Goal: Task Accomplishment & Management: Complete application form

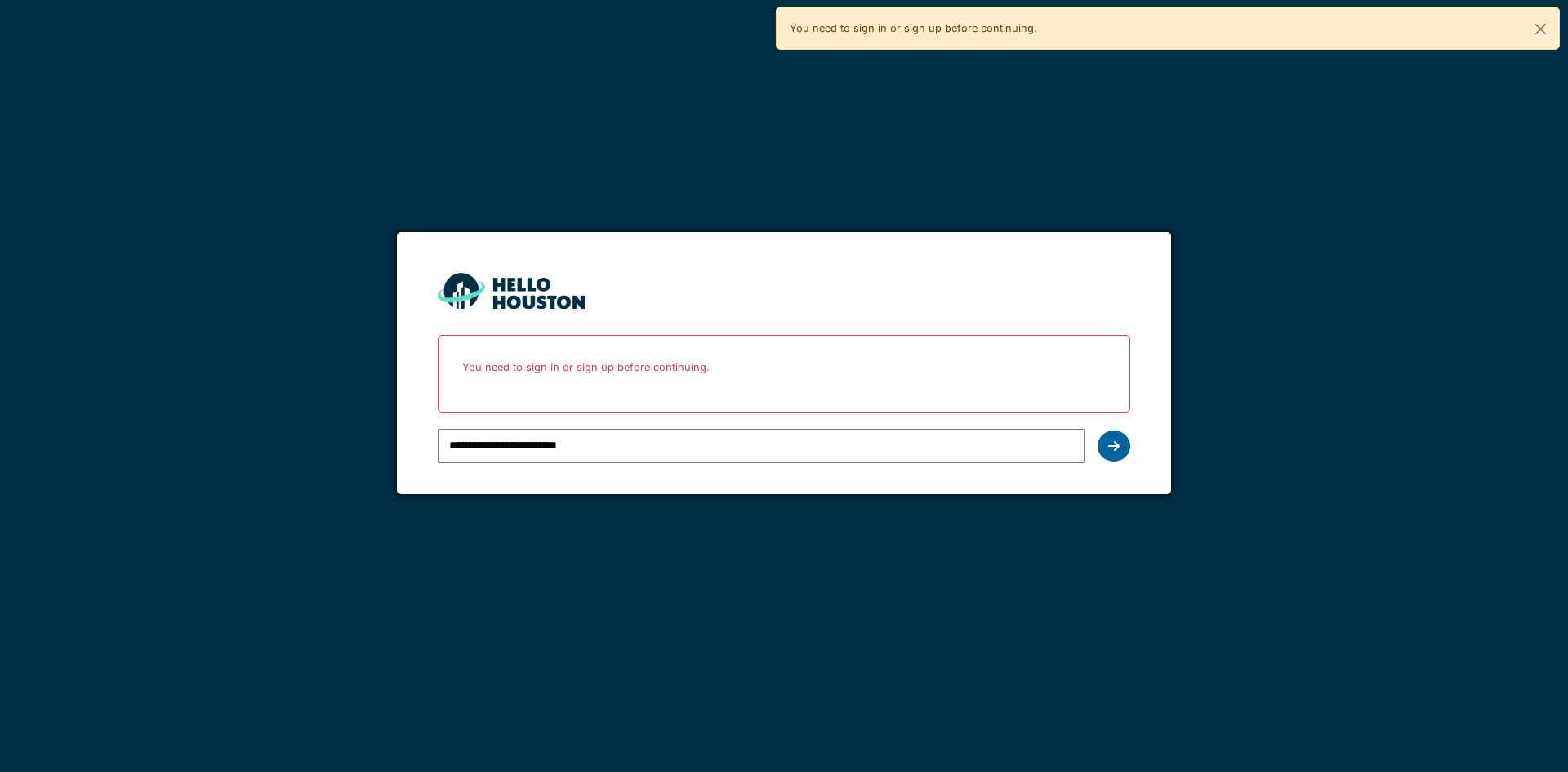
click at [1122, 449] on div at bounding box center [1114, 446] width 33 height 31
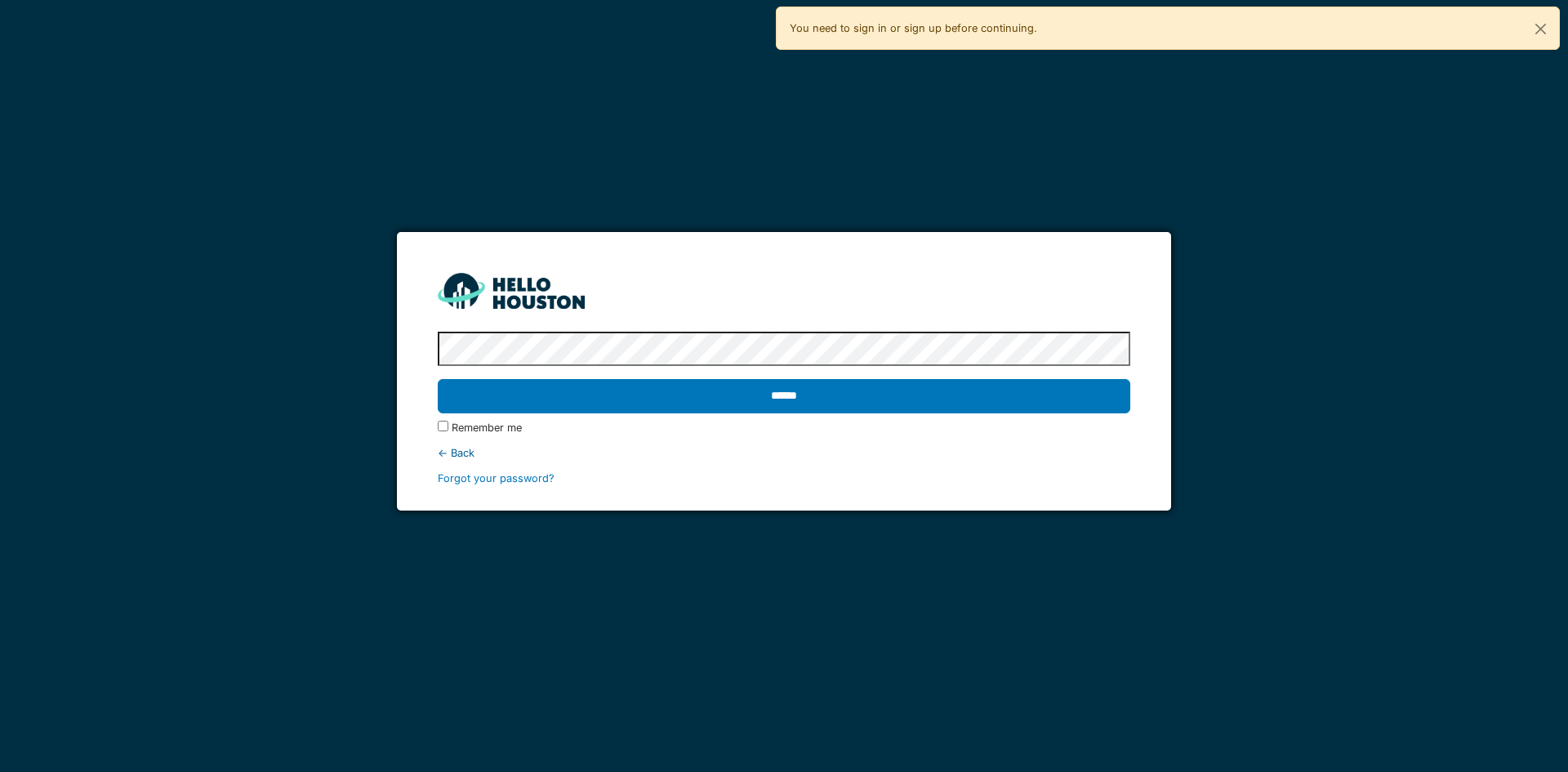
click at [488, 434] on label "Remember me" at bounding box center [486, 428] width 70 height 16
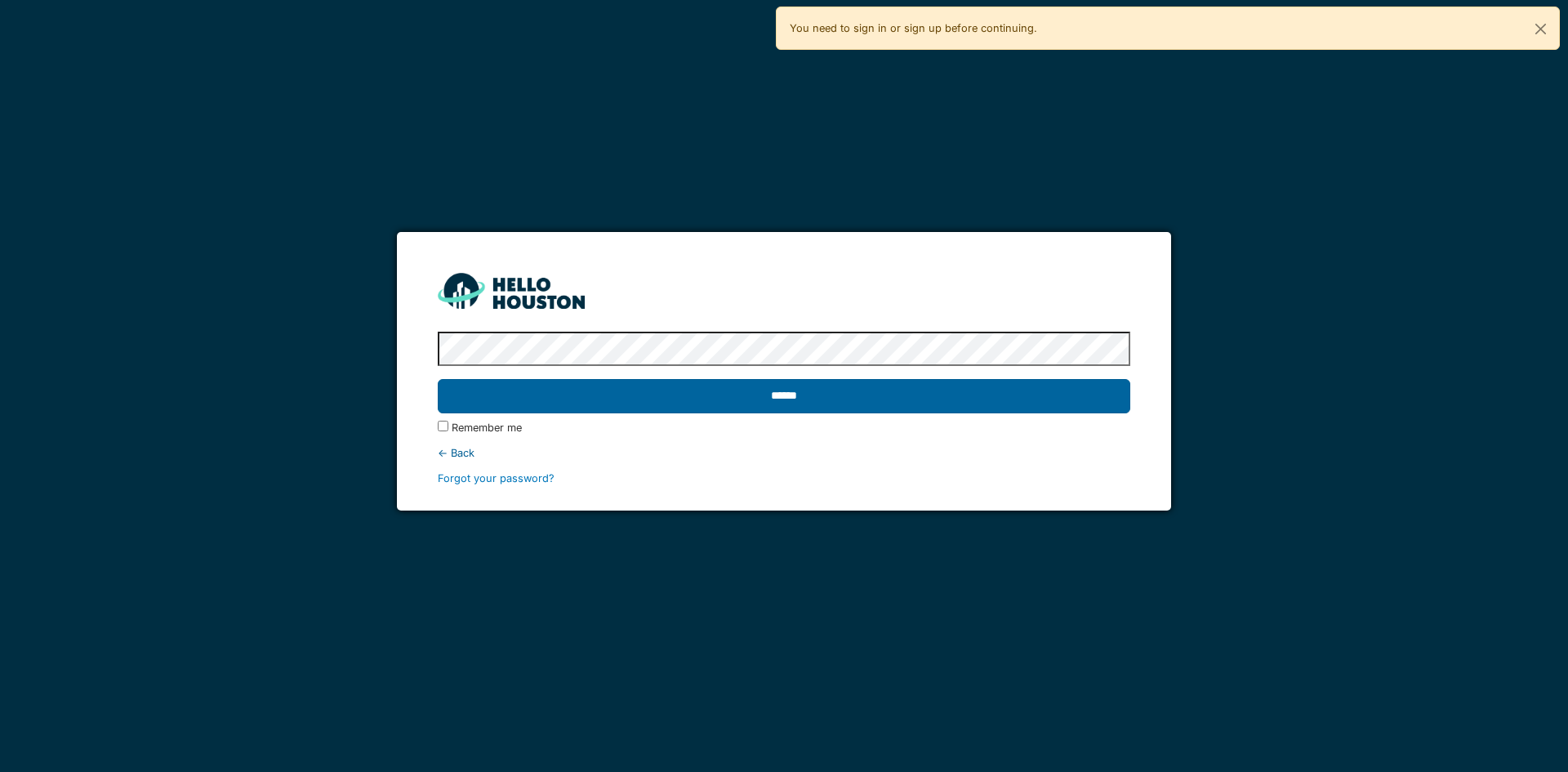
click at [571, 403] on input "******" at bounding box center [783, 396] width 692 height 35
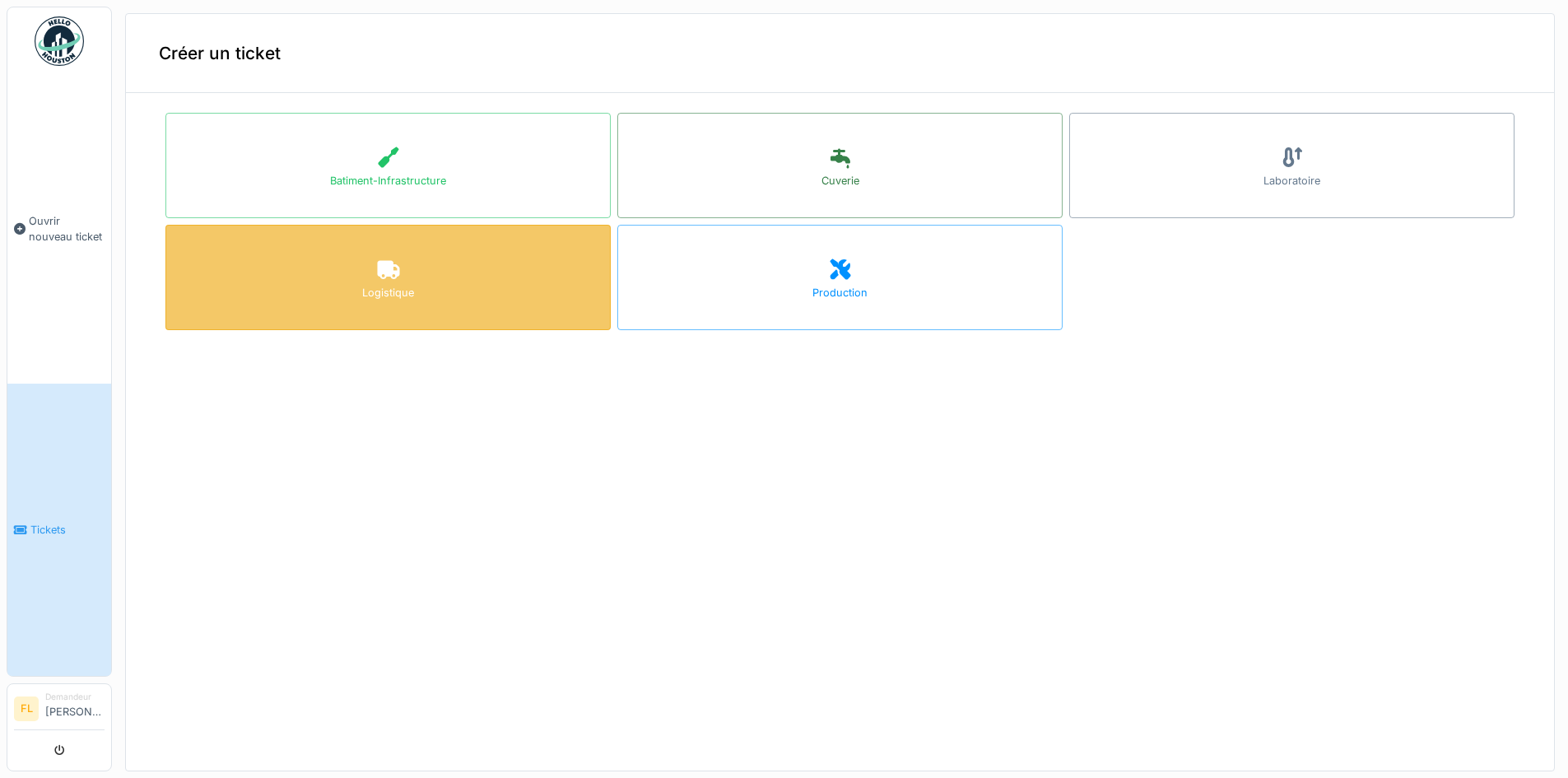
click at [413, 271] on div "Logistique" at bounding box center [388, 278] width 446 height 105
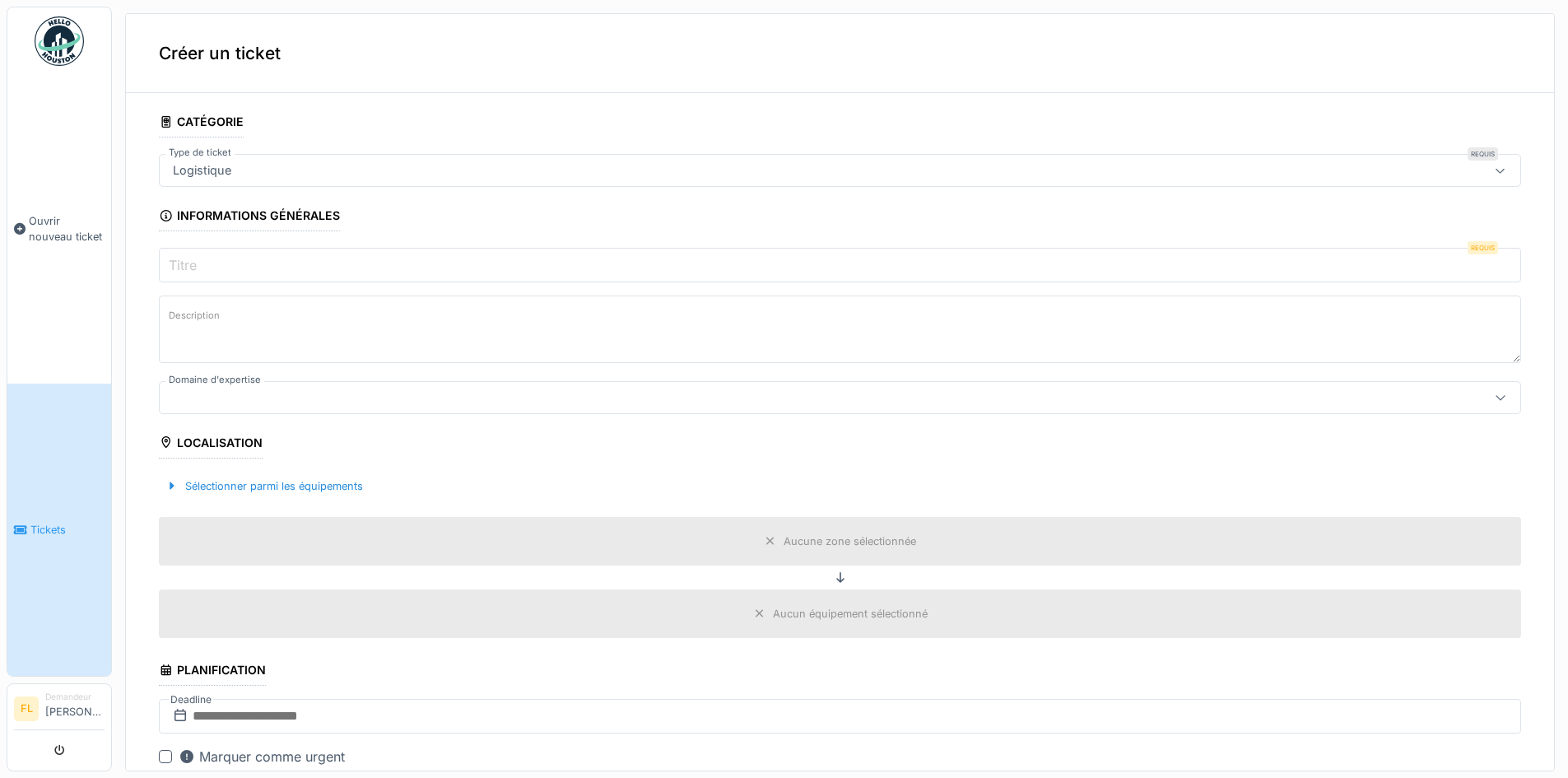
click at [371, 268] on input "Titre" at bounding box center [840, 264] width 1363 height 35
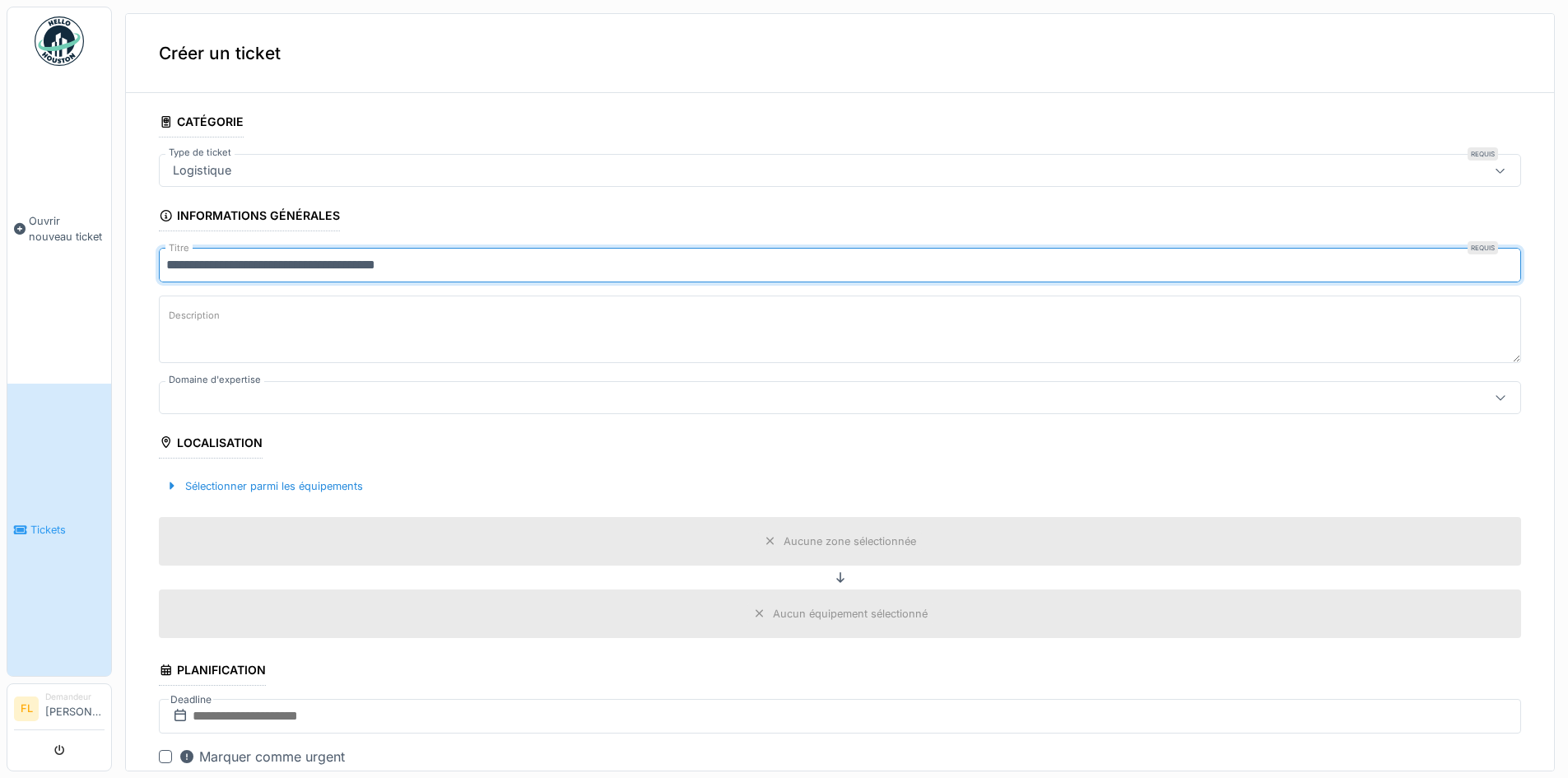
type input "**********"
click at [280, 313] on textarea "Description" at bounding box center [840, 330] width 1363 height 68
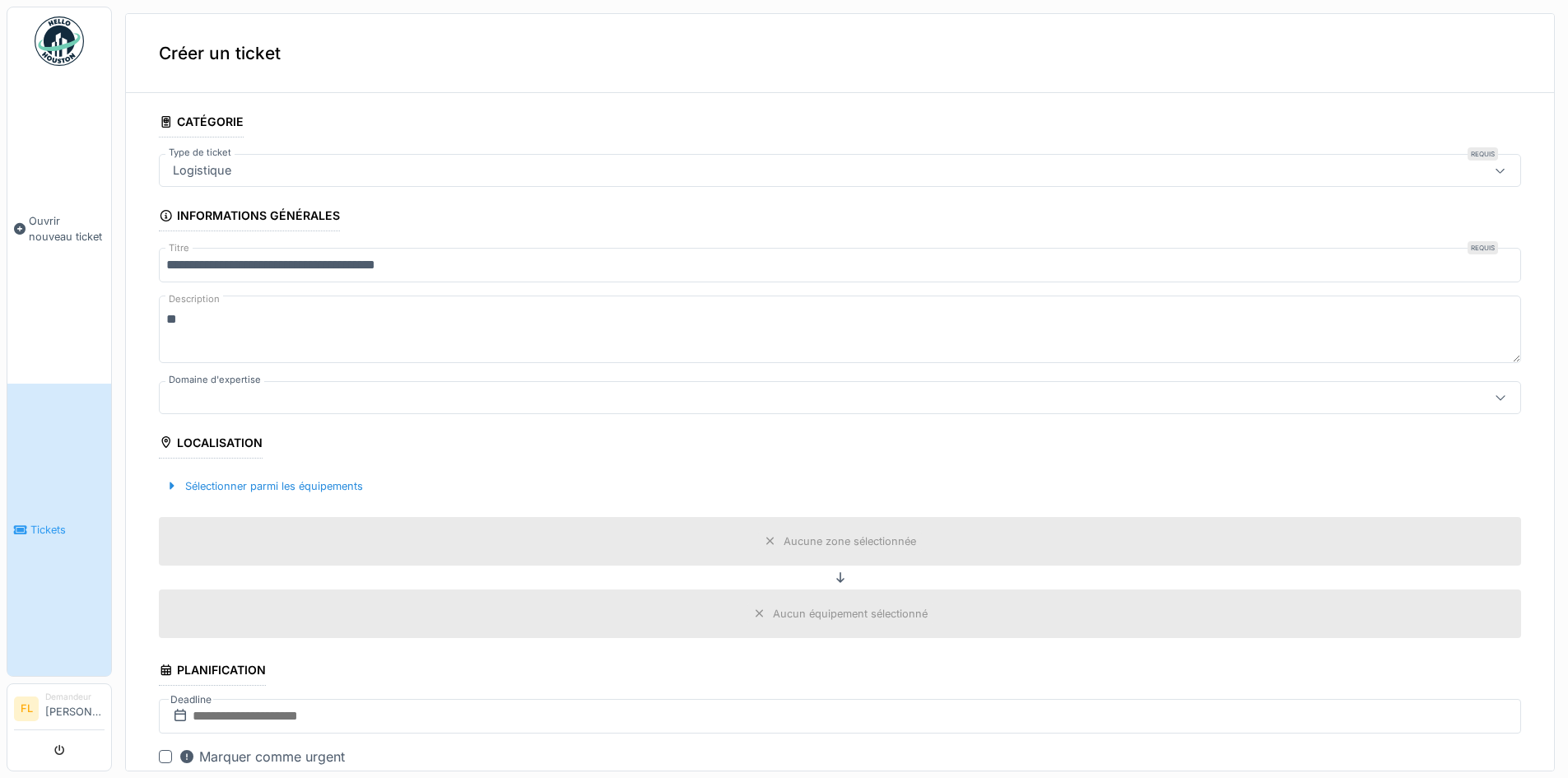
type textarea "*"
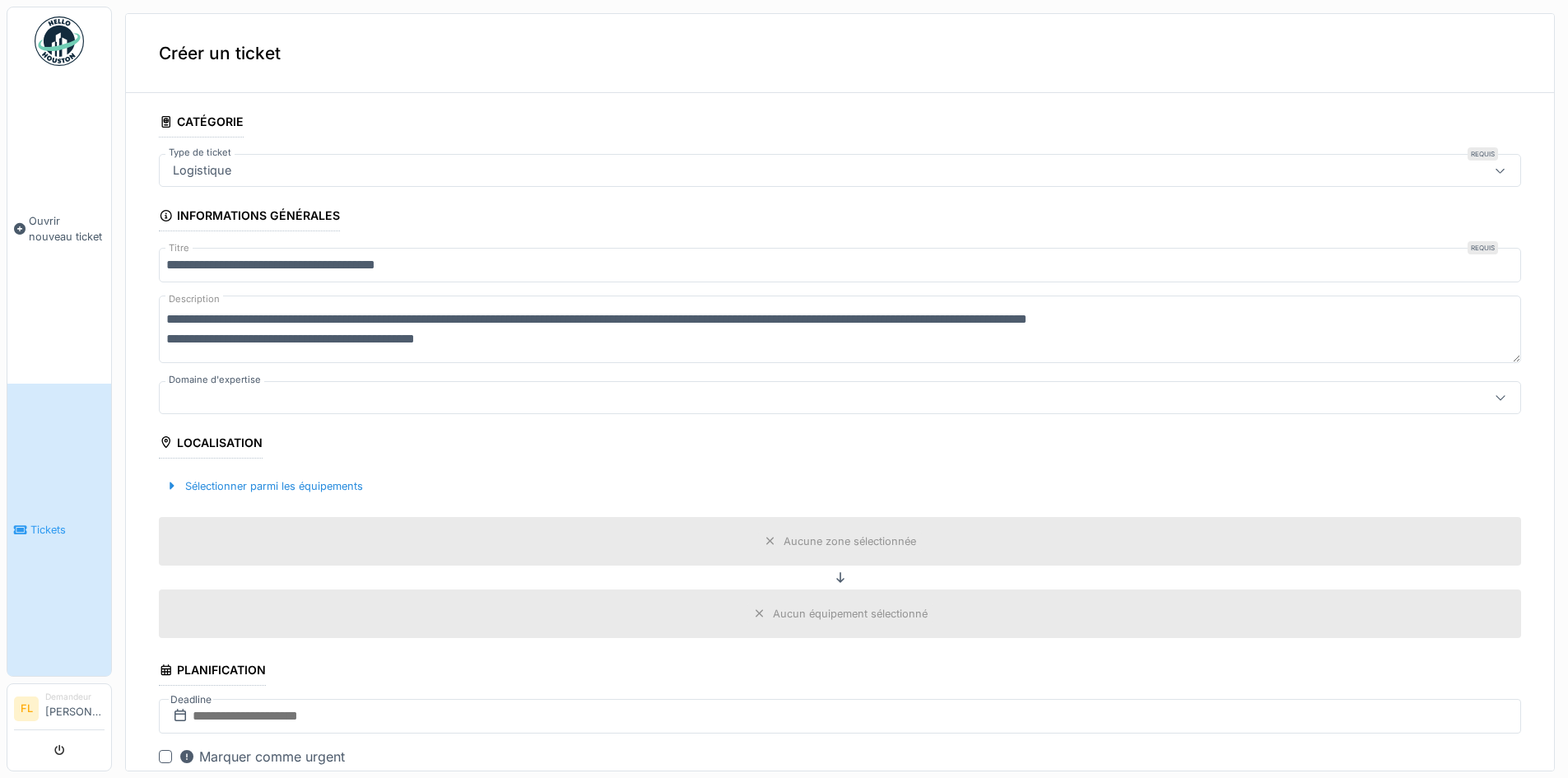
type textarea "**********"
click at [414, 406] on div at bounding box center [765, 397] width 1199 height 18
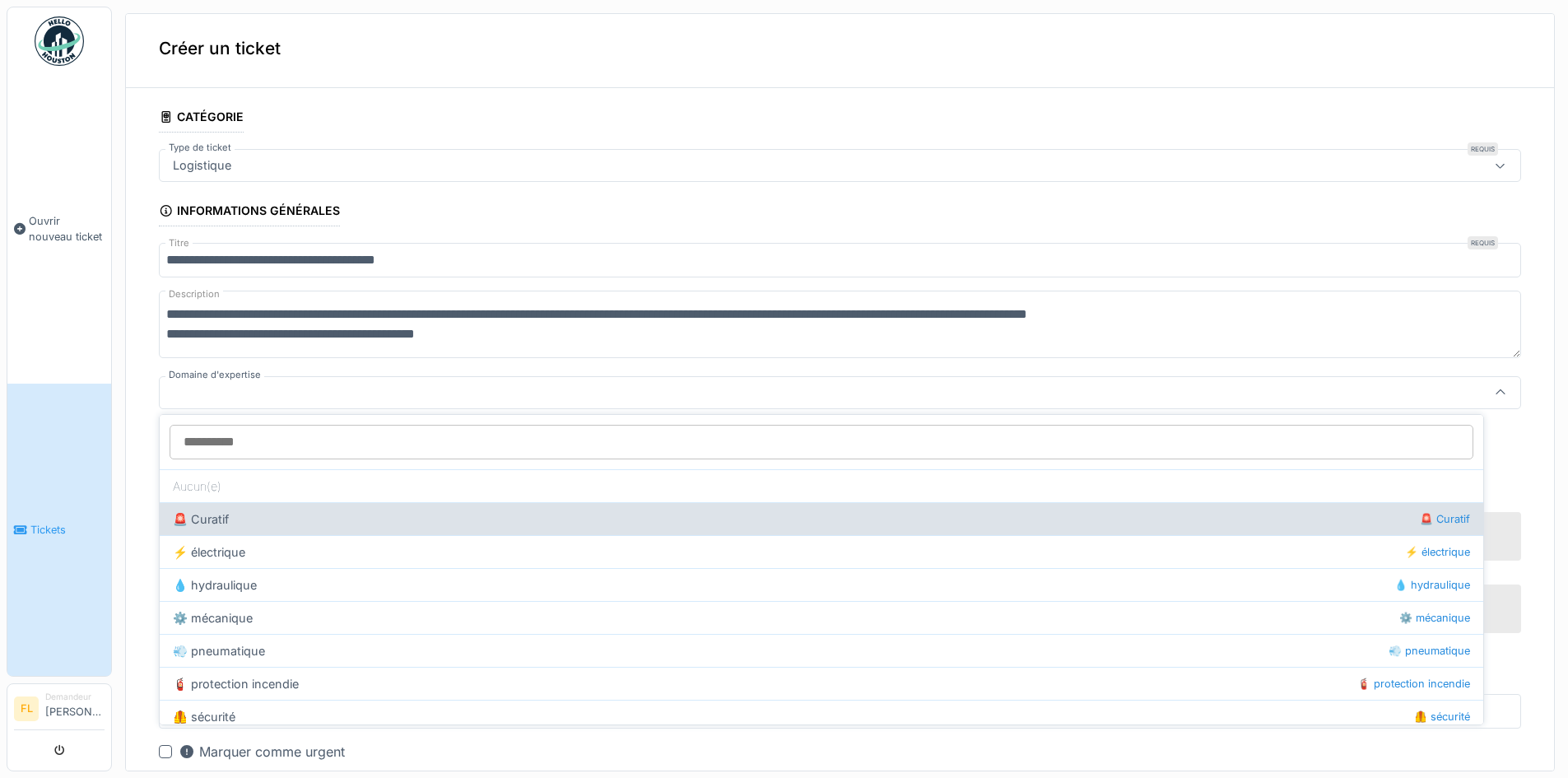
click at [282, 513] on div "🚨 Curatif 🚨 Curatif" at bounding box center [822, 518] width 1323 height 33
type input "****"
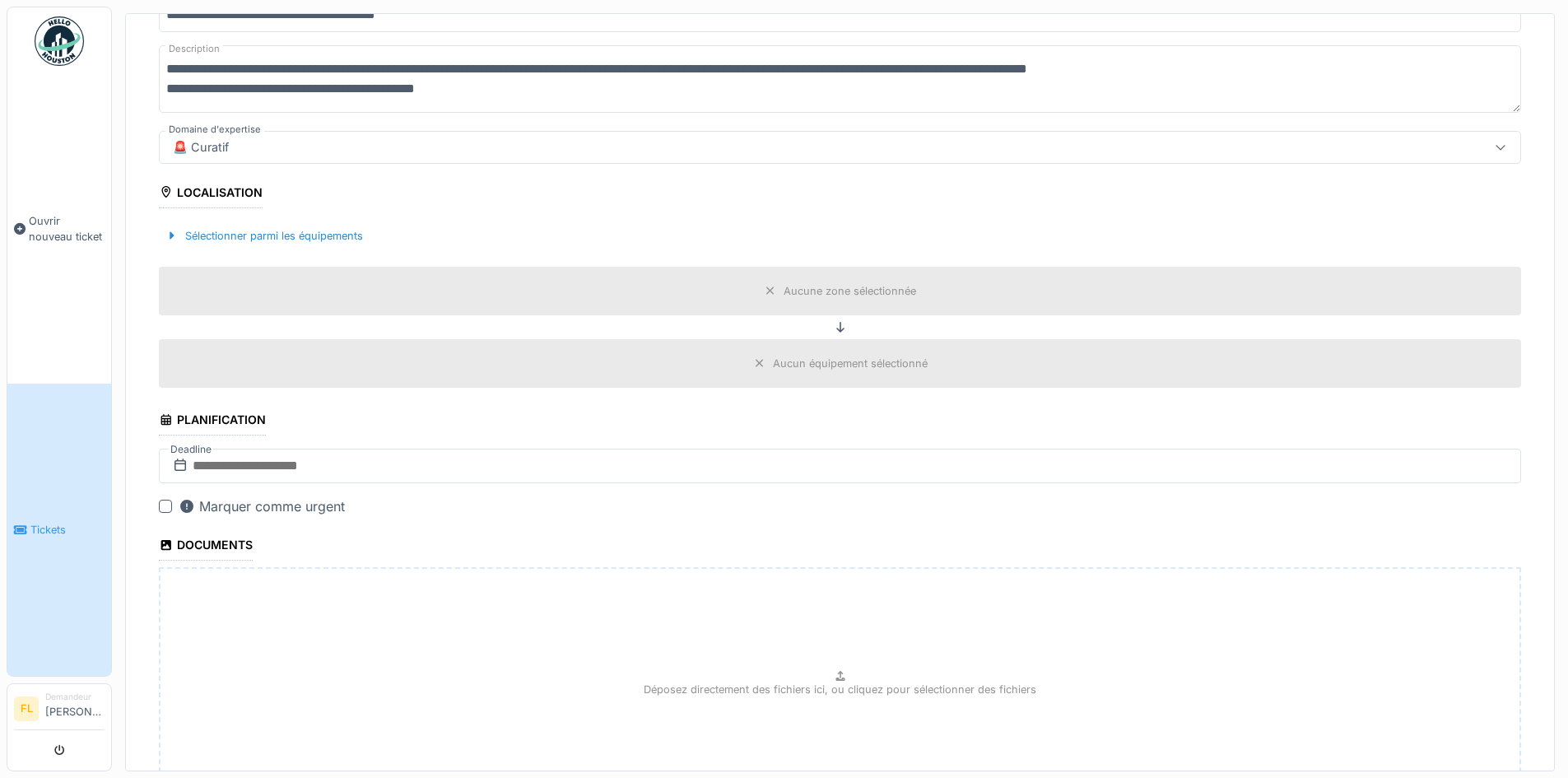
scroll to position [252, 0]
click at [555, 289] on div "Aucune zone sélectionnée" at bounding box center [840, 289] width 1363 height 48
click at [263, 237] on div "Sélectionner parmi les équipements" at bounding box center [264, 234] width 211 height 22
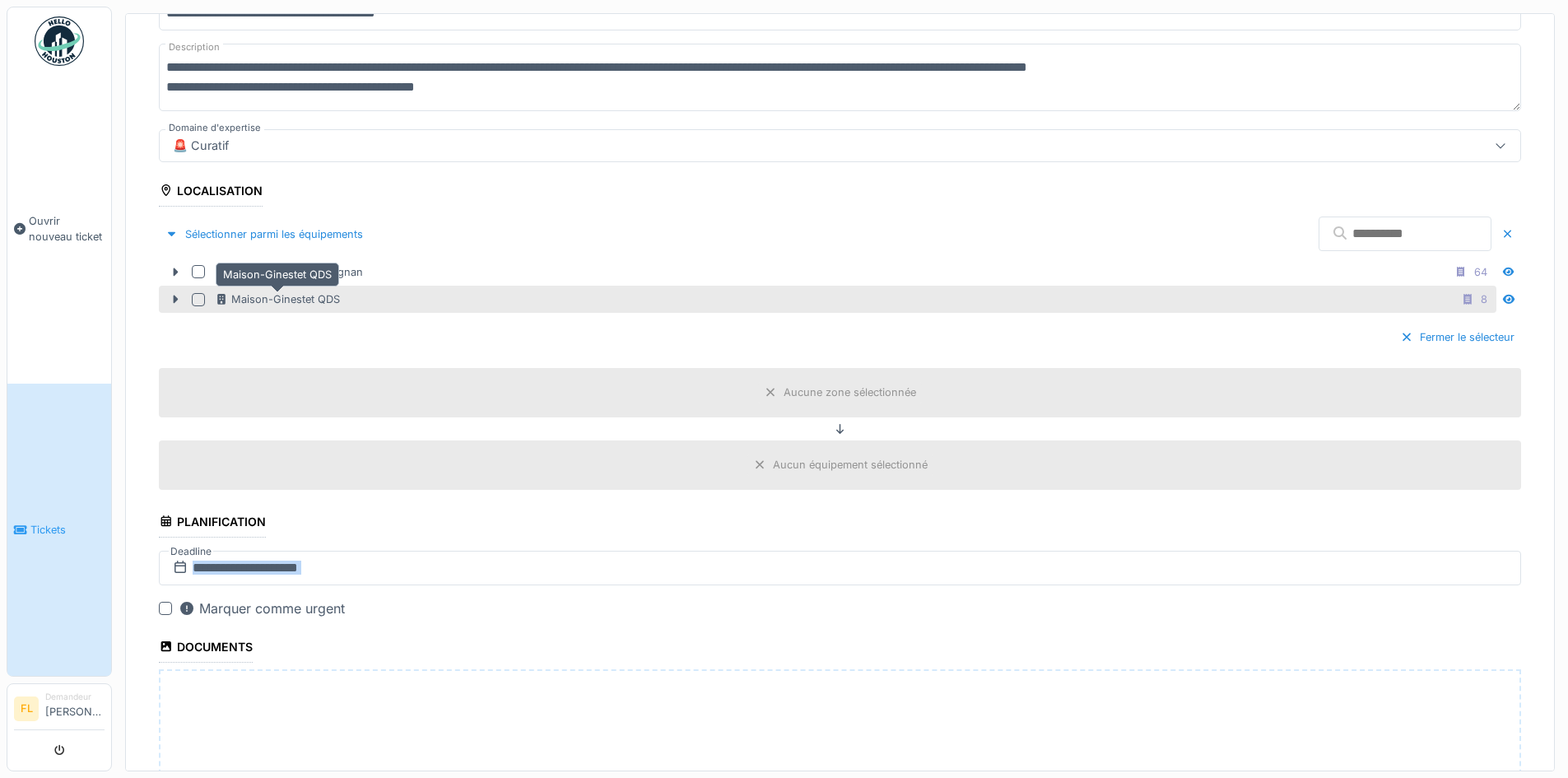
click at [330, 298] on div "Maison-Ginestet QDS" at bounding box center [278, 299] width 125 height 16
click at [442, 454] on div "Aucun équipement sélectionné" at bounding box center [840, 464] width 1363 height 48
click at [817, 459] on div "Aucun équipement sélectionné" at bounding box center [850, 465] width 154 height 16
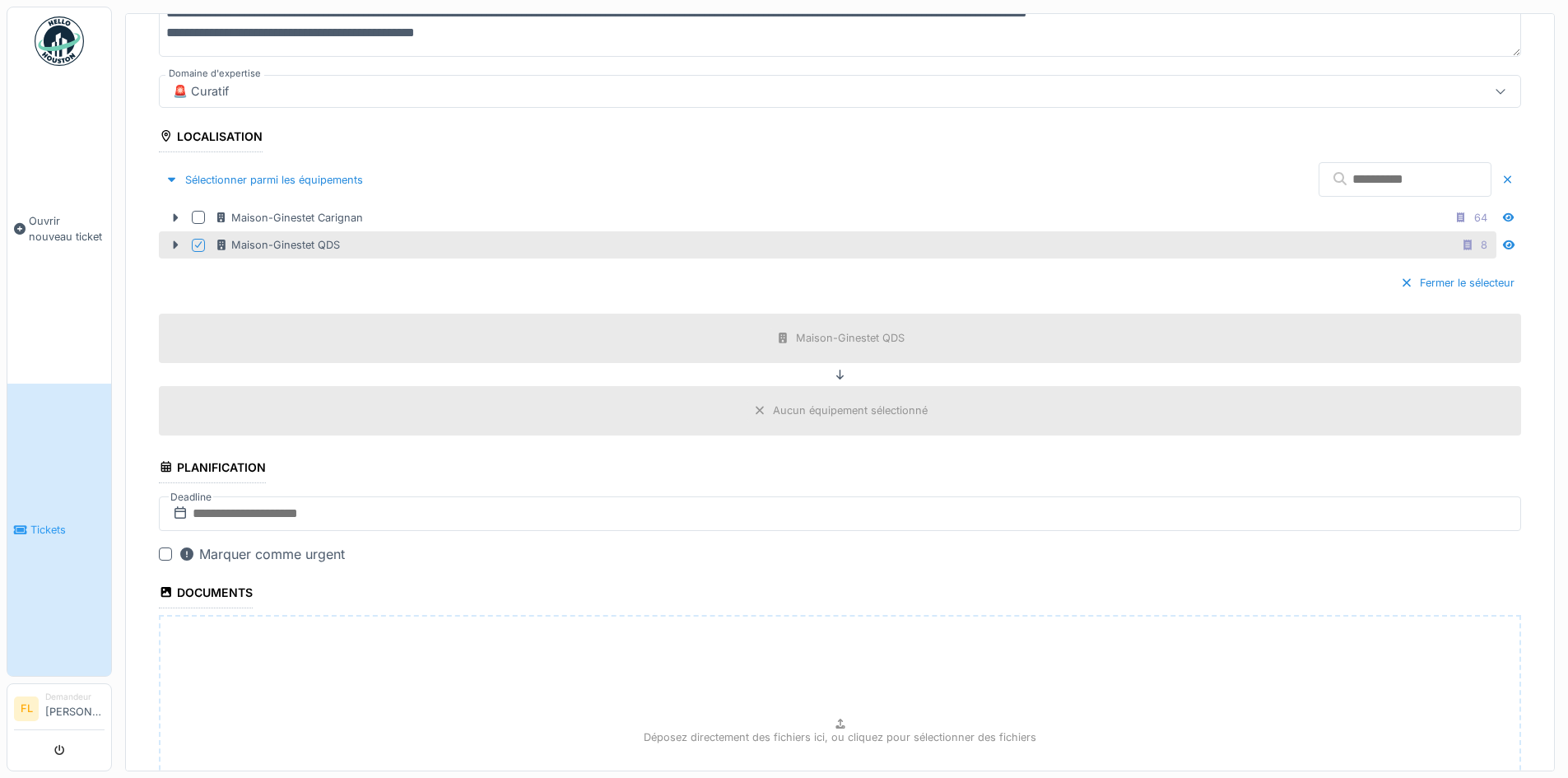
scroll to position [334, 0]
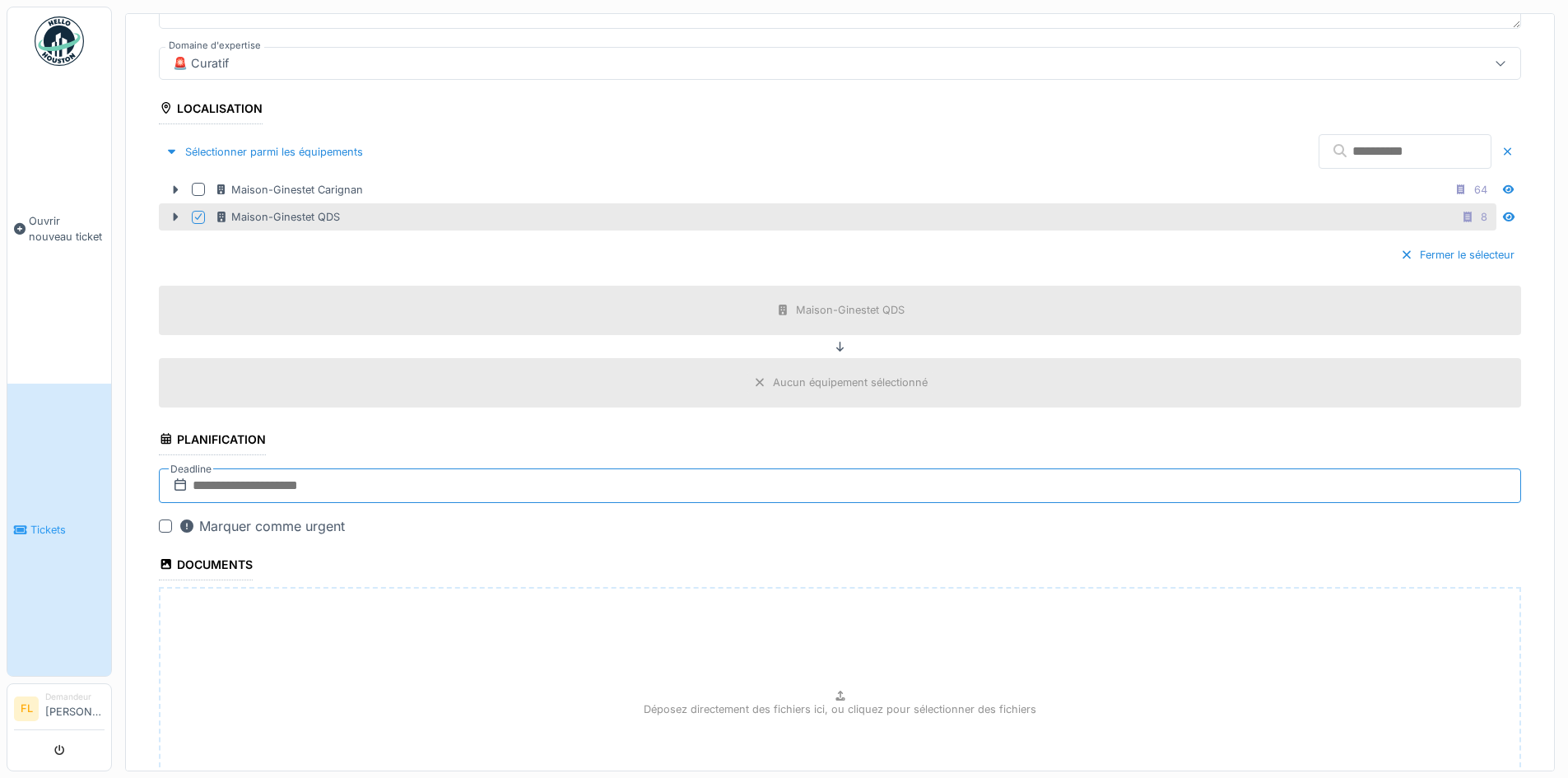
click at [282, 479] on input "text" at bounding box center [840, 486] width 1363 height 35
click at [739, 693] on div "25" at bounding box center [741, 701] width 22 height 22
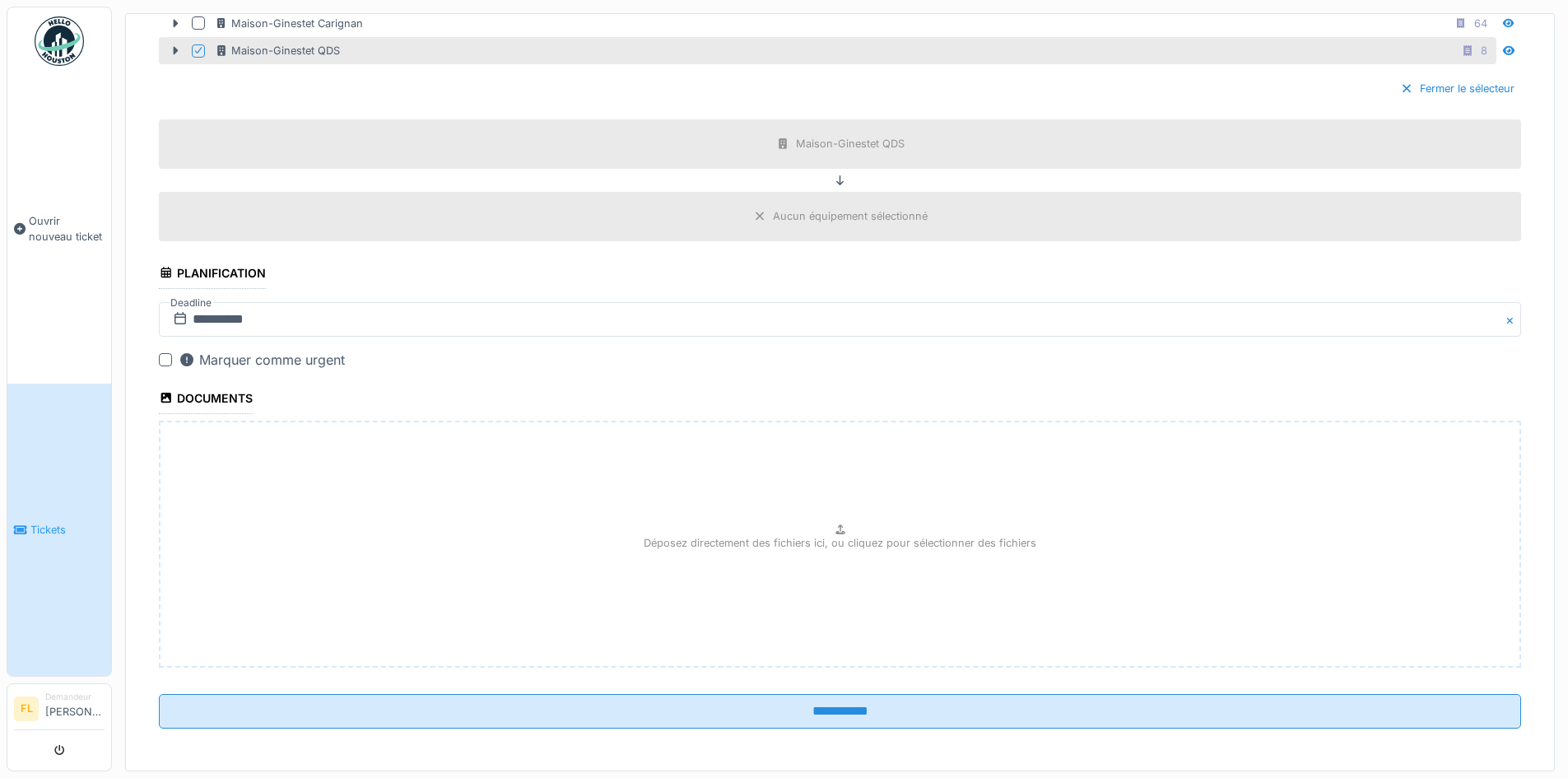
scroll to position [505, 0]
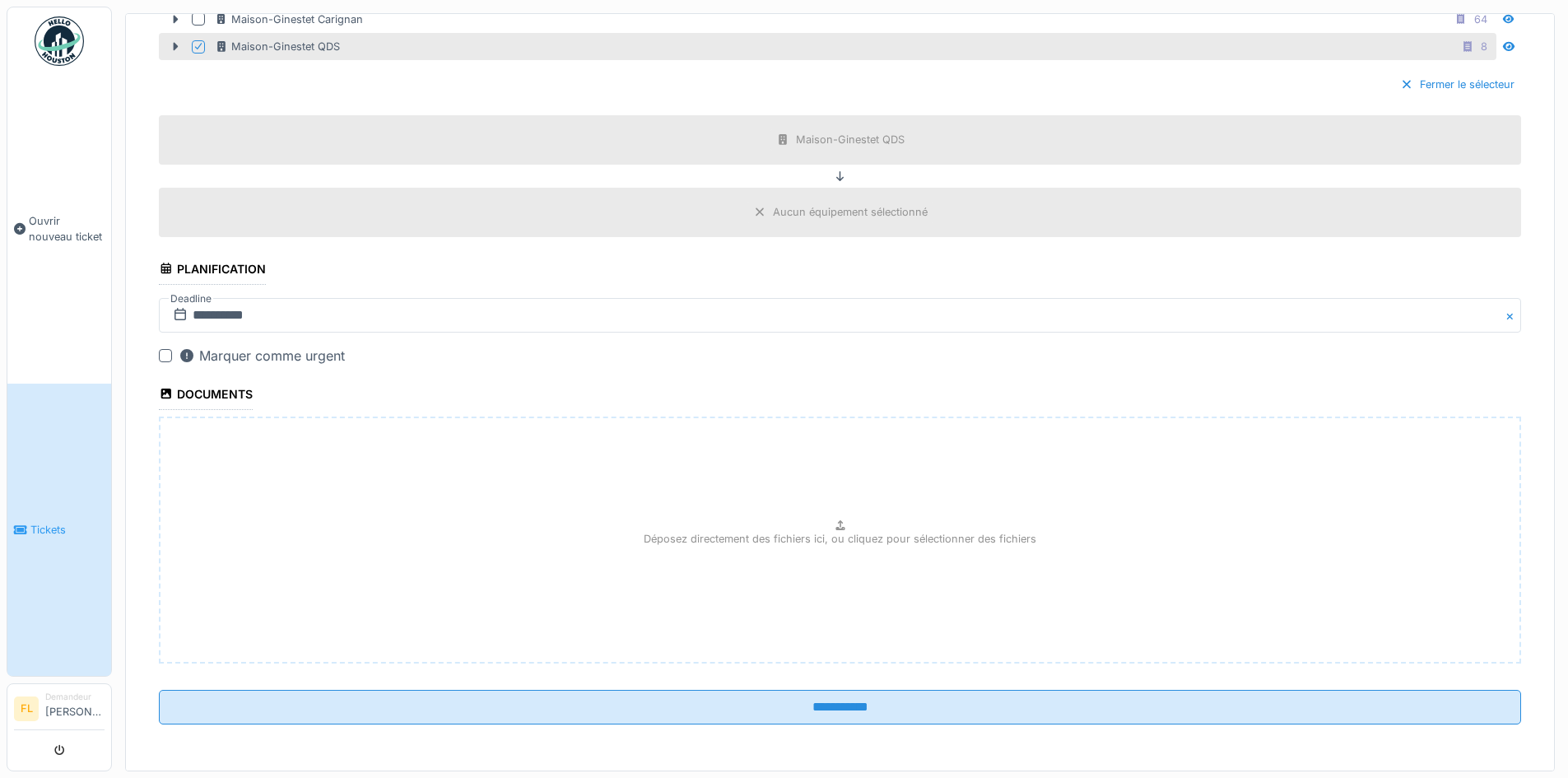
click at [163, 356] on div at bounding box center [165, 356] width 13 height 13
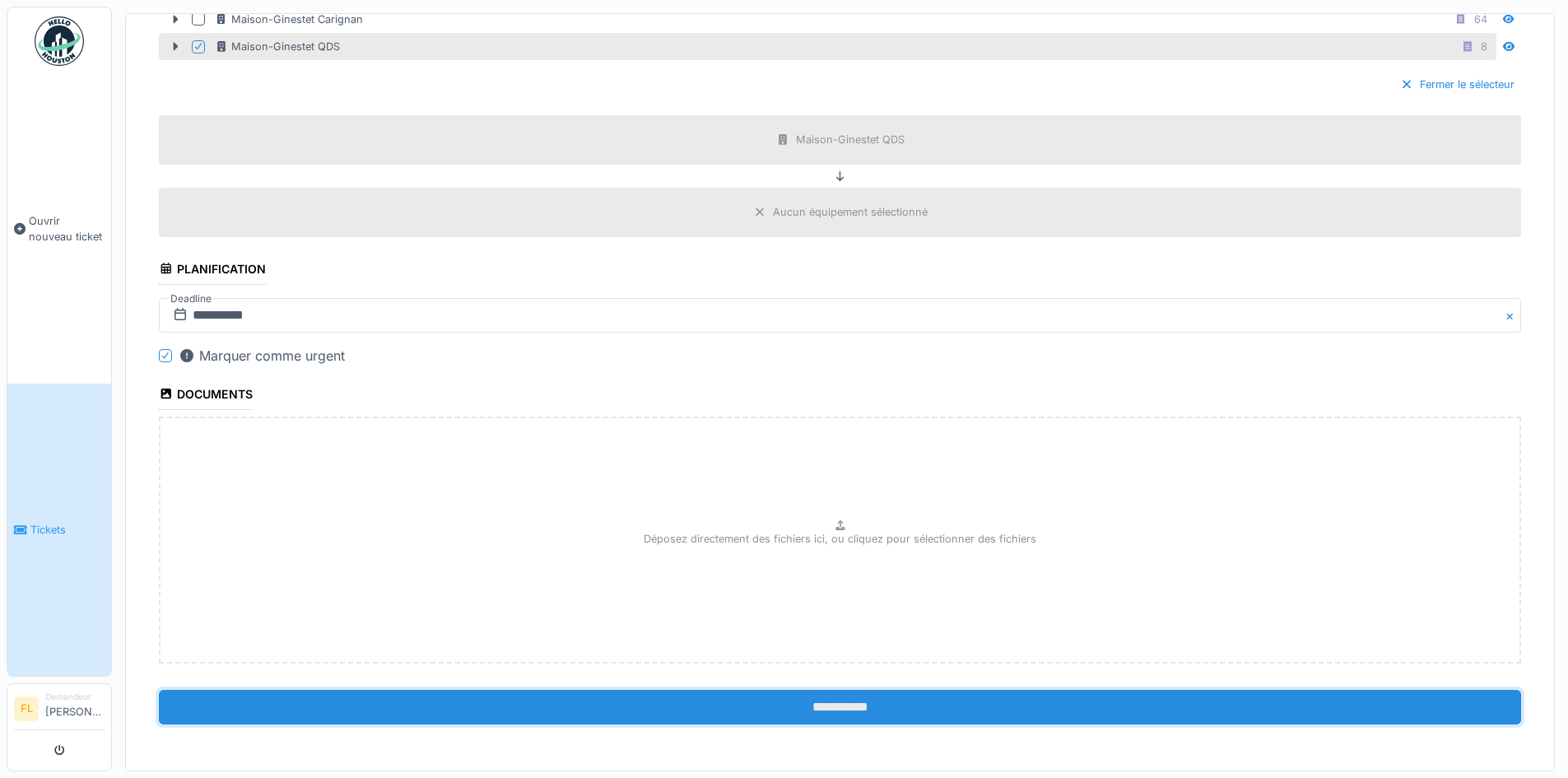
click at [827, 697] on input "**********" at bounding box center [840, 707] width 1363 height 35
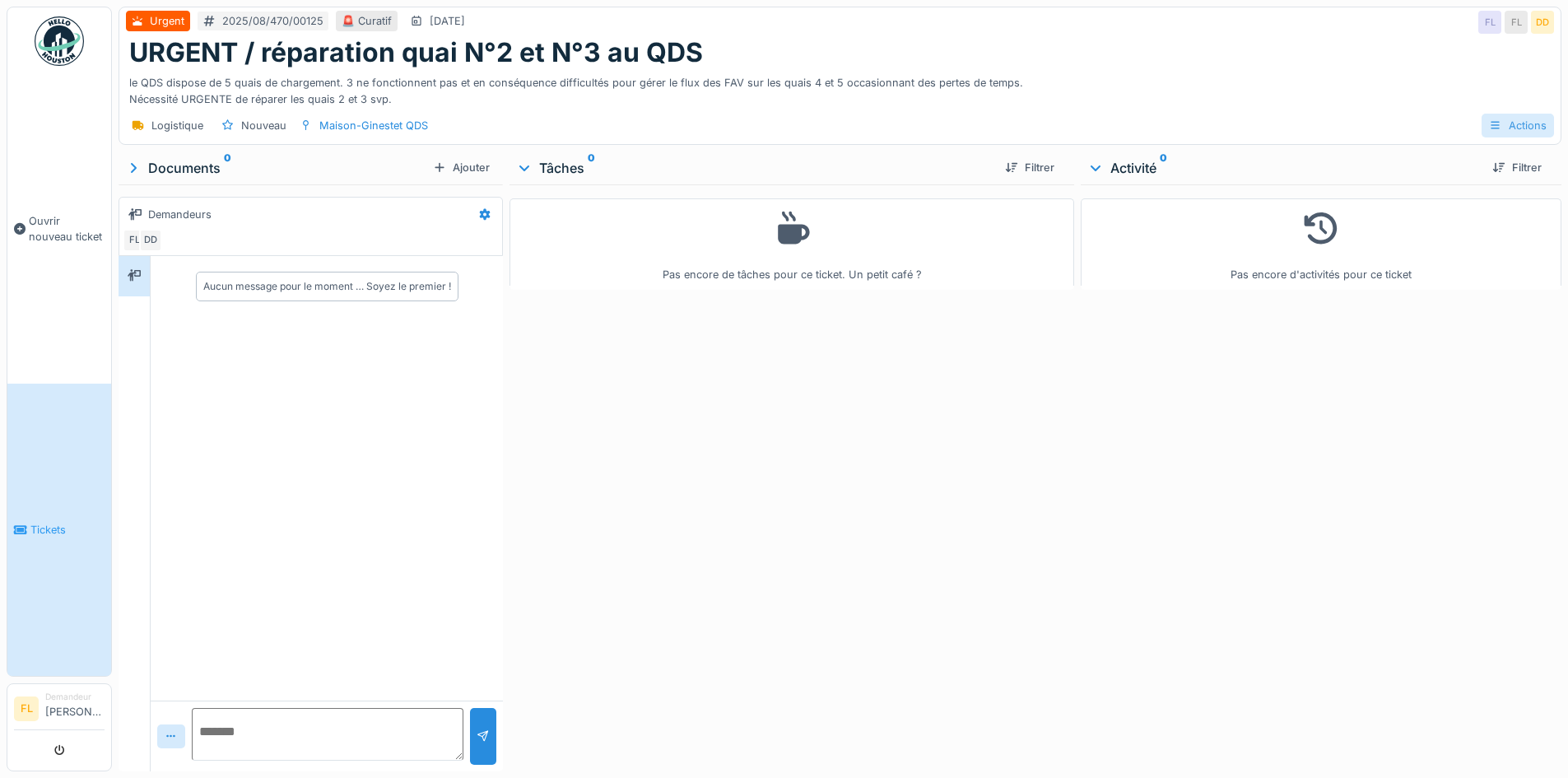
click at [1496, 125] on div "Actions" at bounding box center [1517, 125] width 72 height 24
click at [1357, 432] on div "Pas encore d'activités pour ce ticket" at bounding box center [1321, 475] width 480 height 581
